Goal: Task Accomplishment & Management: Complete application form

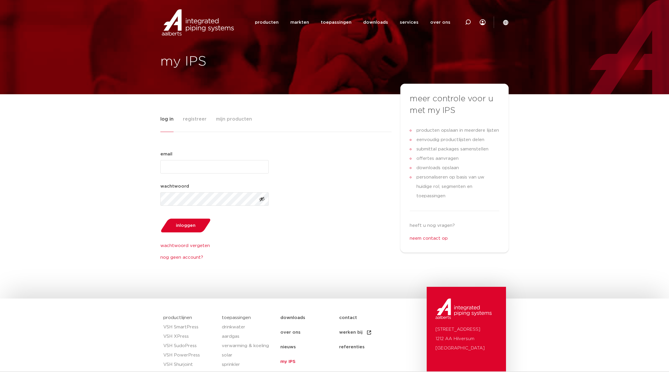
click at [231, 165] on input "email (Vereist)" at bounding box center [214, 166] width 108 height 13
click at [227, 165] on input "email (Vereist)" at bounding box center [214, 166] width 108 height 13
type input "[EMAIL_ADDRESS][DOMAIN_NAME]"
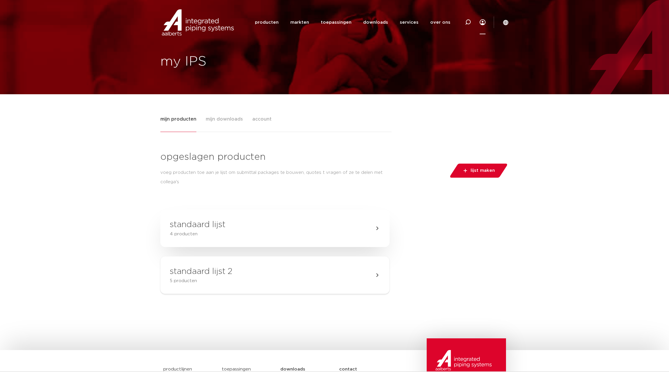
click at [214, 228] on h3 "standaard lijst" at bounding box center [198, 225] width 56 height 12
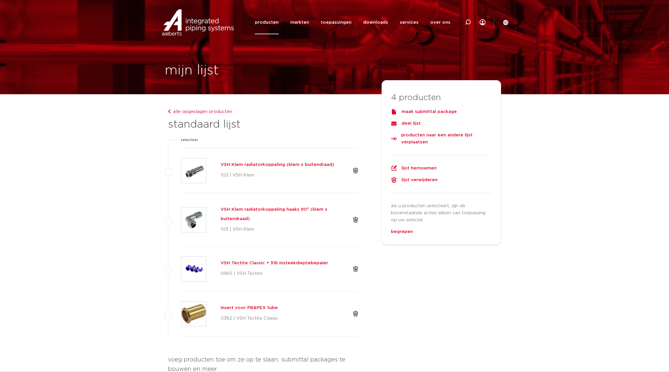
click at [442, 113] on div "maak submittal package" at bounding box center [441, 111] width 101 height 7
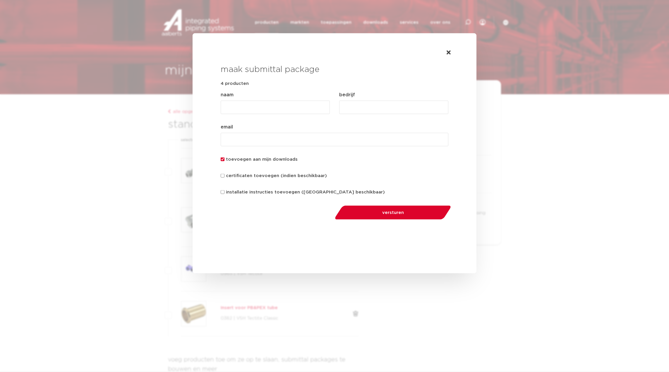
click at [280, 108] on input "naam (Vereist)" at bounding box center [275, 107] width 109 height 13
type input "RRRR"
drag, startPoint x: 361, startPoint y: 101, endPoint x: 354, endPoint y: 105, distance: 8.7
click at [360, 101] on input "bedrijf (Vereist)" at bounding box center [393, 107] width 109 height 13
type input "RRRR"
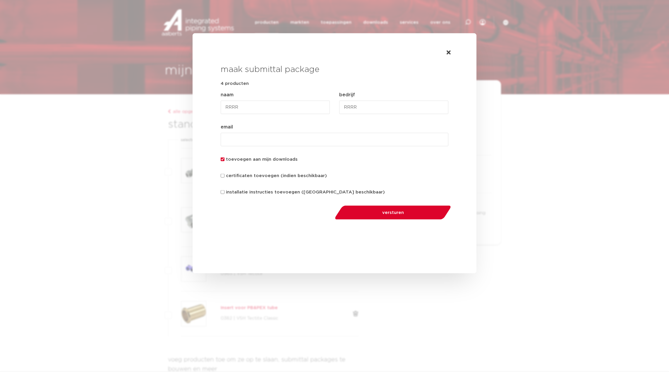
drag, startPoint x: 269, startPoint y: 135, endPoint x: 263, endPoint y: 134, distance: 6.2
click at [269, 135] on input "email (Vereist)" at bounding box center [335, 139] width 228 height 13
type input "ruby.dorsman@endeavour.nl"
click at [221, 176] on input "certificaten toevoegen (indien beschikbaar)" at bounding box center [223, 176] width 4 height 4
checkbox input "true"
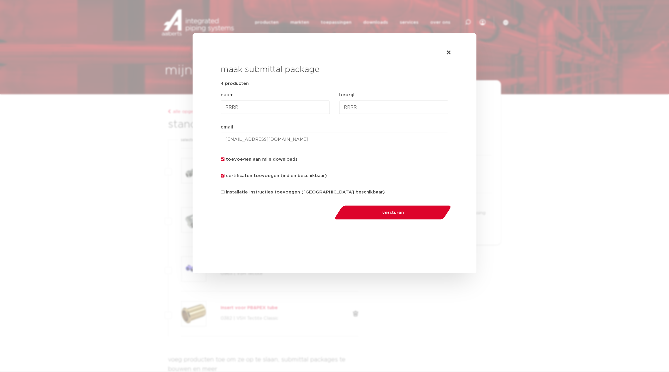
click at [222, 192] on input "installatie instructies toevoegen ([GEOGRAPHIC_DATA] beschikbaar)" at bounding box center [223, 192] width 4 height 4
checkbox input "true"
click at [392, 212] on span "versturen" at bounding box center [393, 212] width 86 height 4
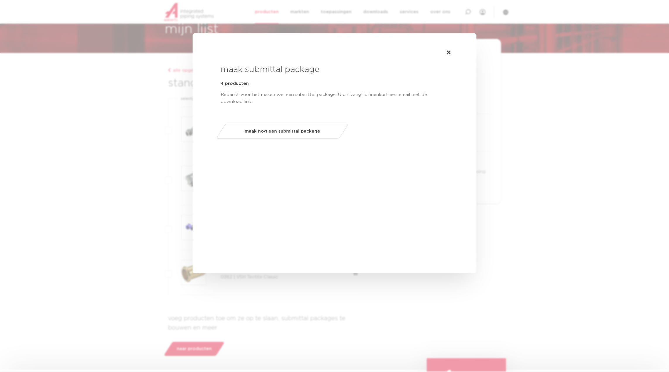
scroll to position [62, 0]
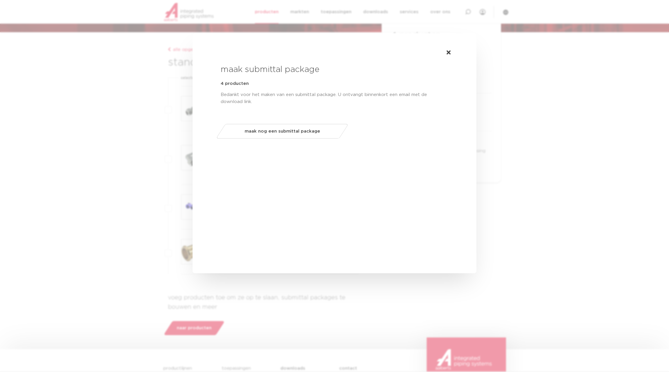
click at [303, 144] on div "maak submittal package 4 producten omschrijving Bedankt voor het maken van een …" at bounding box center [335, 90] width 284 height 115
click at [302, 134] on span "maak nog een submittal package" at bounding box center [283, 131] width 76 height 9
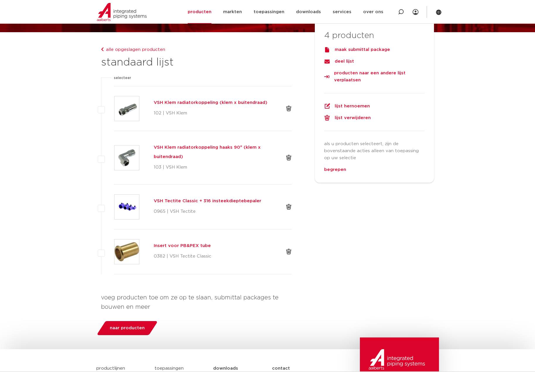
scroll to position [63, 0]
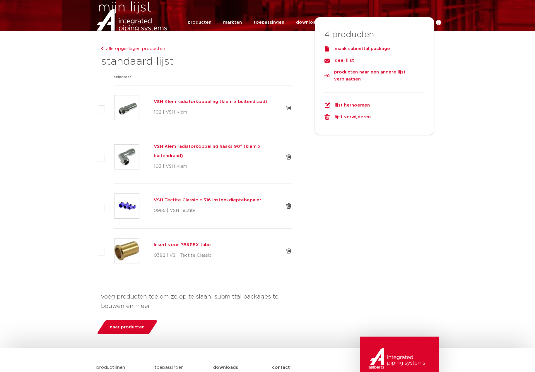
click at [365, 49] on div "maak submittal package" at bounding box center [374, 48] width 101 height 7
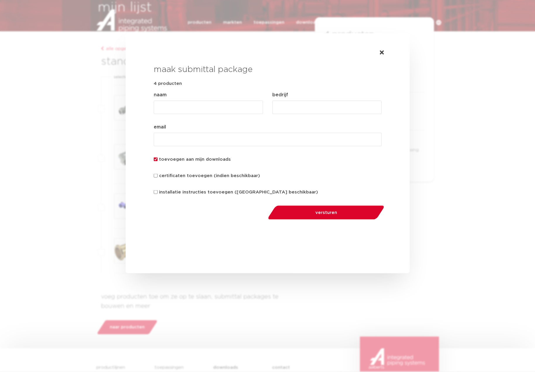
click at [184, 105] on input "naam (Vereist)" at bounding box center [208, 107] width 109 height 13
type input "RRR"
drag, startPoint x: 308, startPoint y: 110, endPoint x: 273, endPoint y: 124, distance: 38.1
click at [307, 110] on input "bedrijf (Vereist)" at bounding box center [326, 107] width 109 height 13
type input "R"
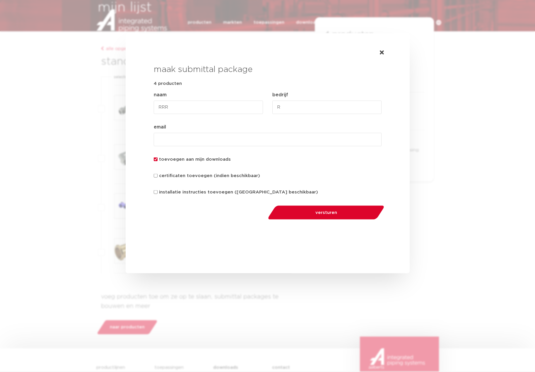
click at [254, 138] on input "email (Vereist)" at bounding box center [268, 139] width 228 height 13
type input "[EMAIL_ADDRESS][DOMAIN_NAME]"
drag, startPoint x: 155, startPoint y: 177, endPoint x: 158, endPoint y: 183, distance: 7.1
click at [155, 177] on input "certificaten toevoegen (indien beschikbaar)" at bounding box center [156, 176] width 4 height 4
checkbox input "true"
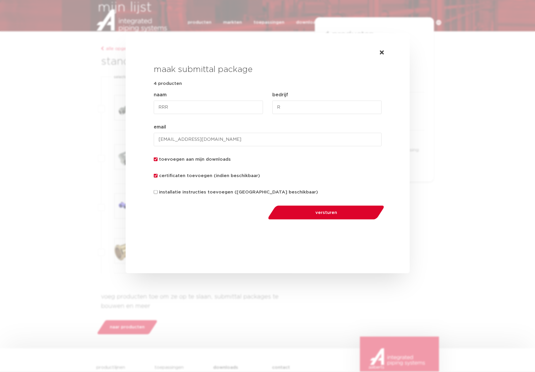
click at [156, 193] on input "installatie instructies toevoegen ([GEOGRAPHIC_DATA] beschikbaar)" at bounding box center [156, 192] width 4 height 4
checkbox input "true"
click at [346, 211] on span "versturen" at bounding box center [326, 212] width 86 height 4
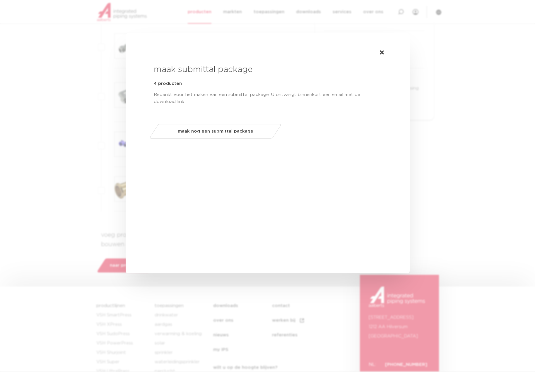
scroll to position [125, 0]
click at [225, 133] on span "maak nog een submittal package" at bounding box center [215, 131] width 76 height 9
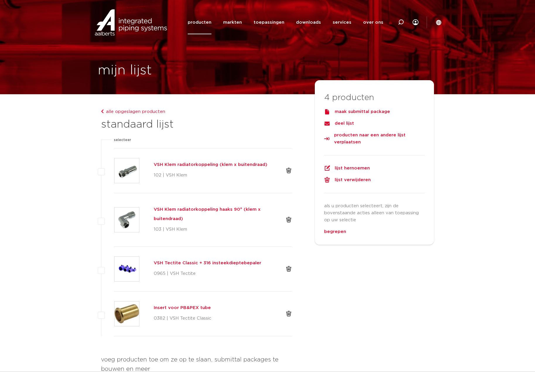
click at [374, 112] on div "maak submittal package" at bounding box center [374, 111] width 101 height 7
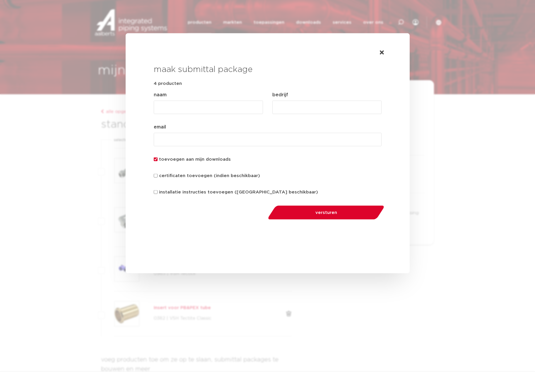
click at [179, 107] on input "naam (Vereist)" at bounding box center [208, 107] width 109 height 13
type input "R"
click at [286, 105] on input "bedrijf (Vereist)" at bounding box center [326, 107] width 109 height 13
type input "R"
click at [247, 136] on input "email (Vereist)" at bounding box center [268, 139] width 228 height 13
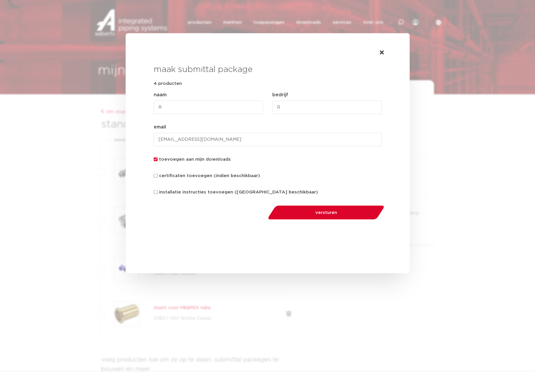
type input "[EMAIL_ADDRESS][DOMAIN_NAME]"
click at [333, 217] on button "versturen" at bounding box center [326, 212] width 121 height 15
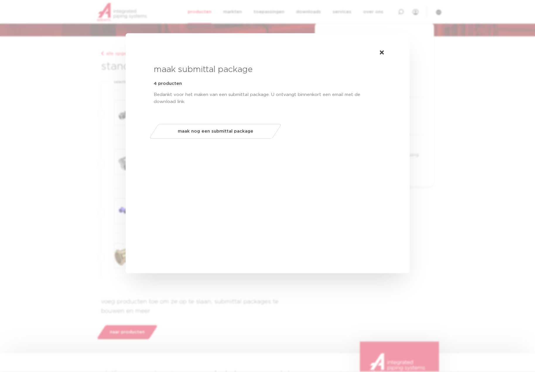
scroll to position [62, 0]
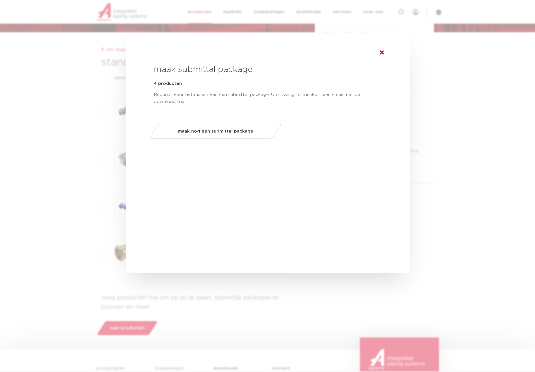
click at [381, 53] on icon at bounding box center [382, 53] width 4 height 6
